Goal: Navigation & Orientation: Understand site structure

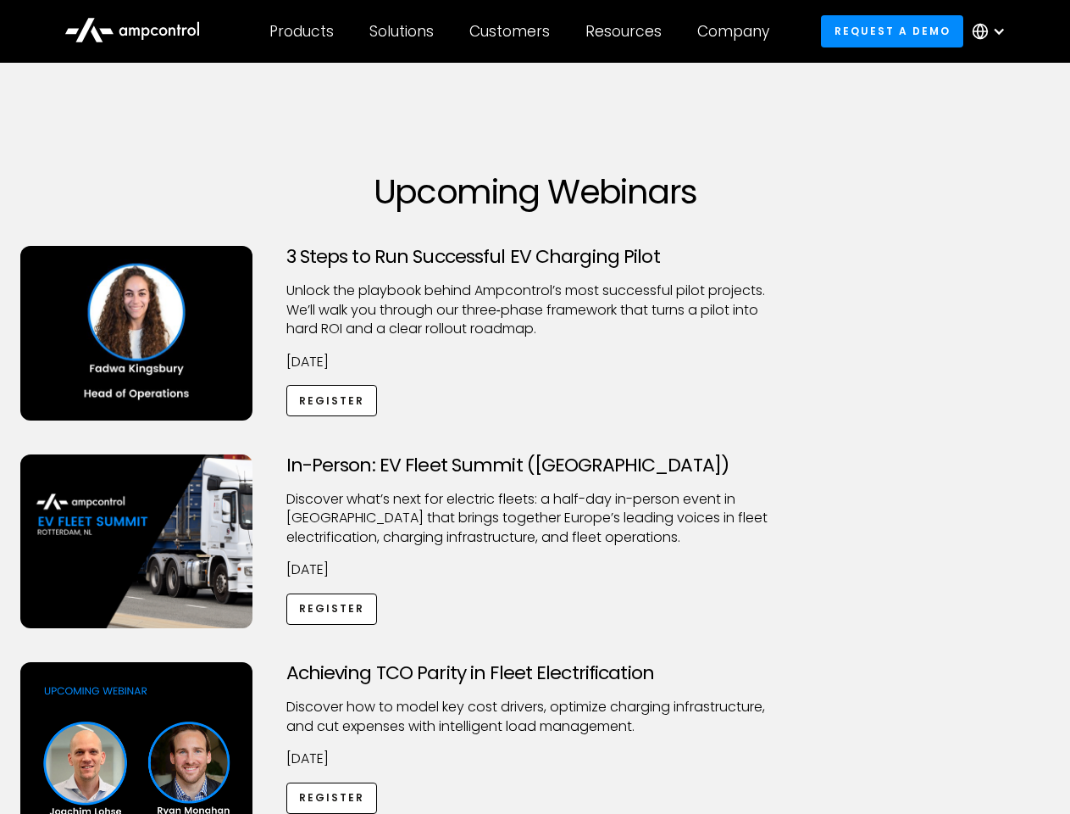
click at [521, 31] on div "Customers" at bounding box center [510, 31] width 81 height 19
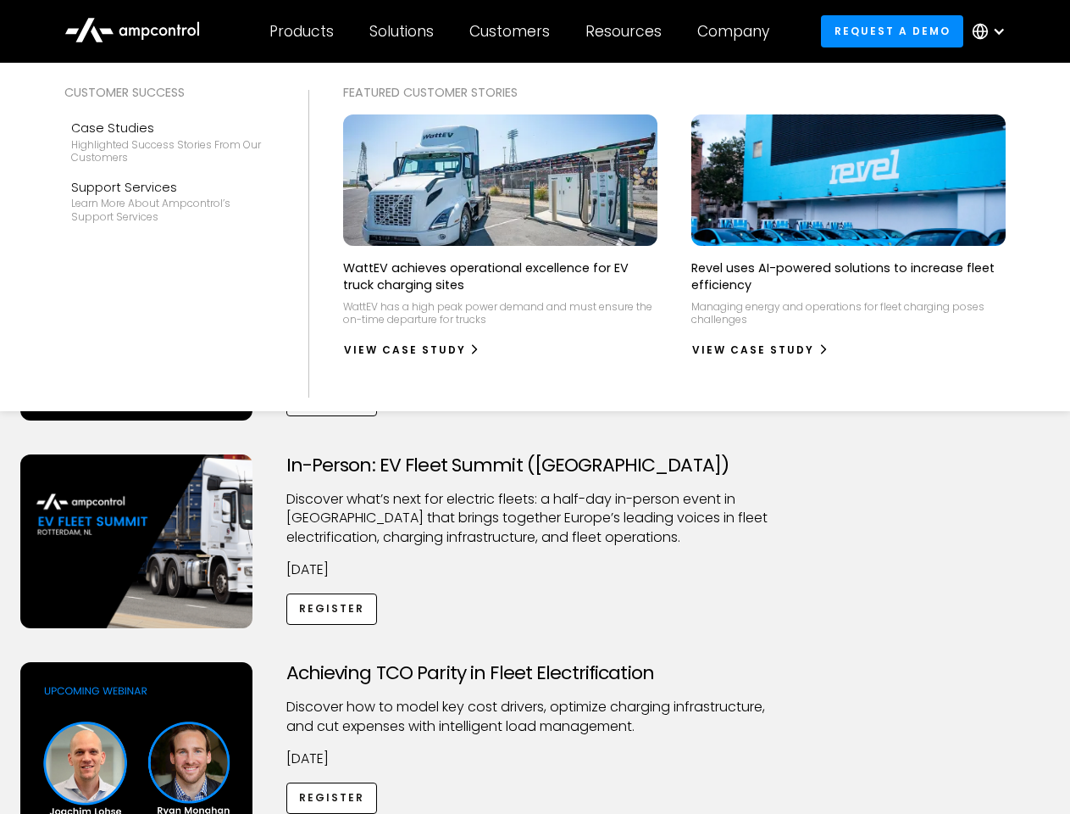
click at [301, 31] on div "Products" at bounding box center [302, 31] width 64 height 19
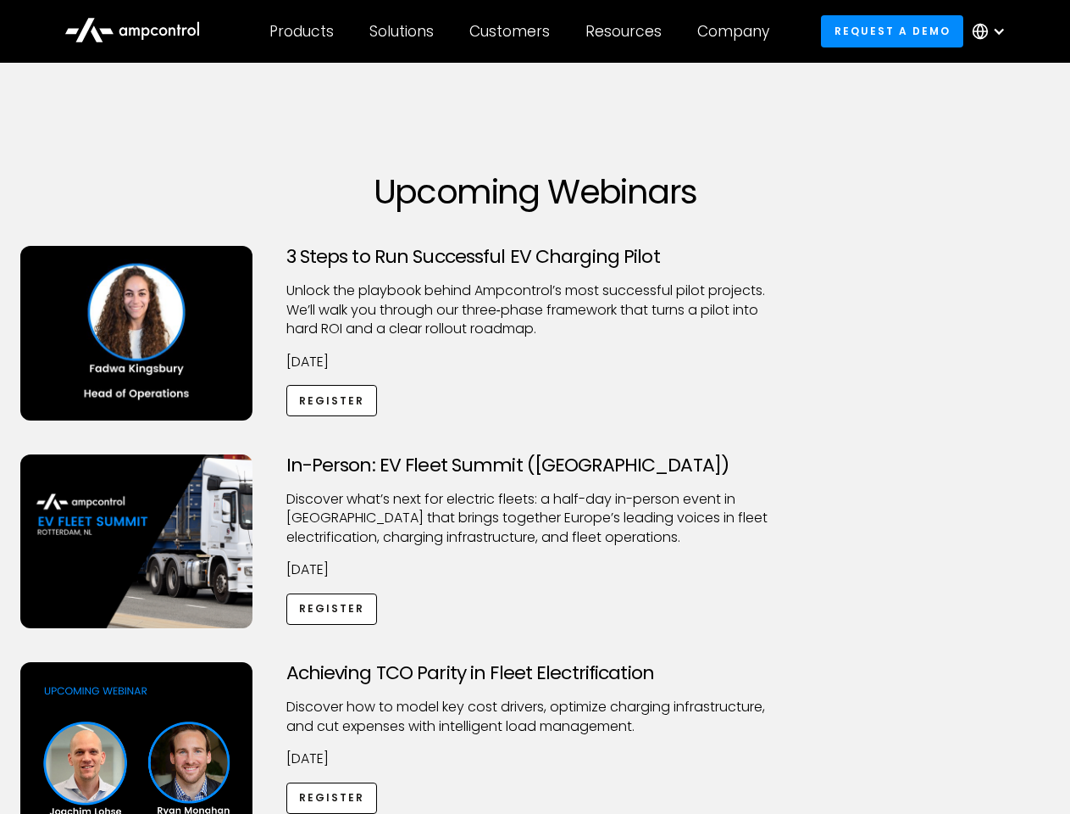
click at [403, 31] on div "Solutions" at bounding box center [402, 31] width 64 height 19
click at [513, 31] on div "Customers" at bounding box center [510, 31] width 81 height 19
click at [627, 31] on div "Resources" at bounding box center [624, 31] width 76 height 19
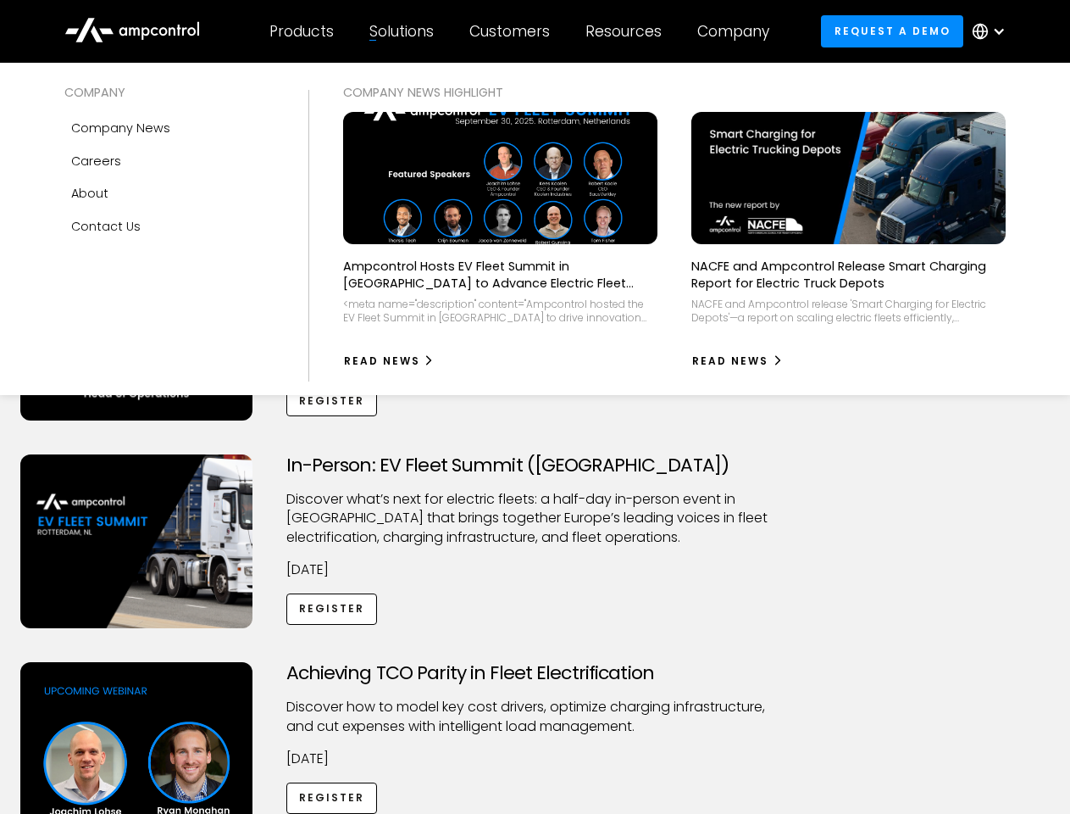
click at [739, 31] on div "Company" at bounding box center [734, 31] width 72 height 19
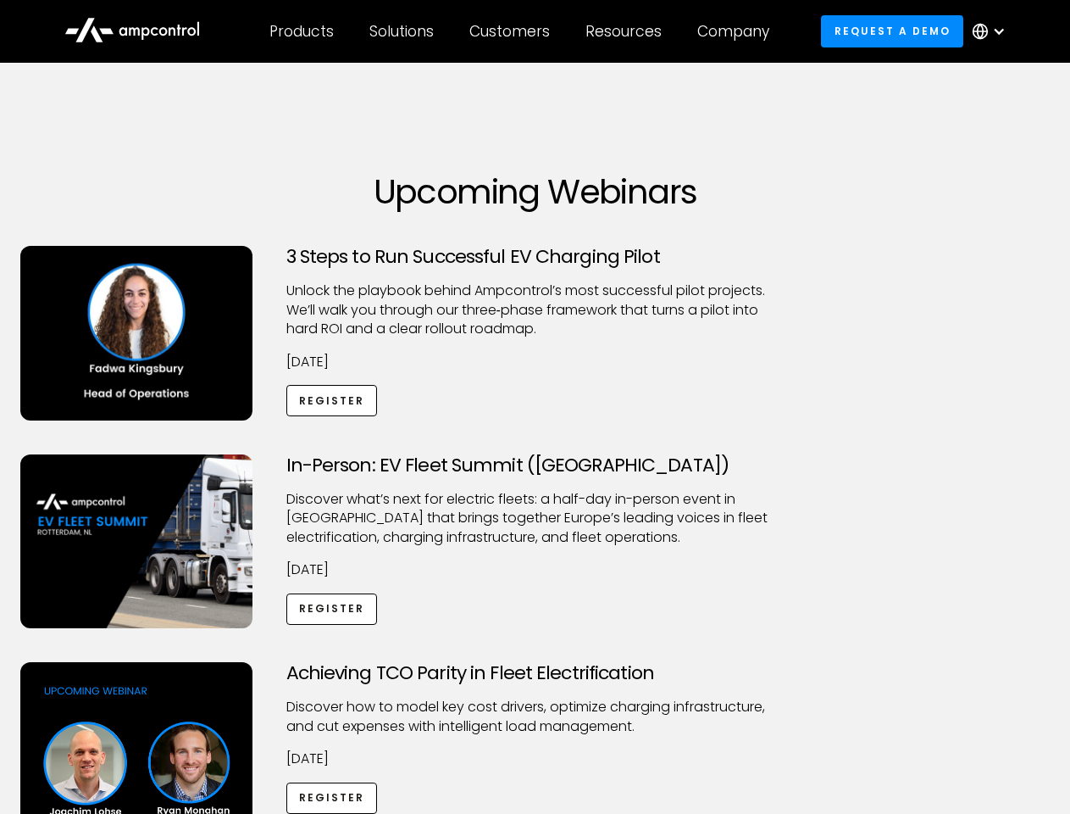
click at [993, 31] on div at bounding box center [999, 32] width 14 height 14
